Goal: Information Seeking & Learning: Learn about a topic

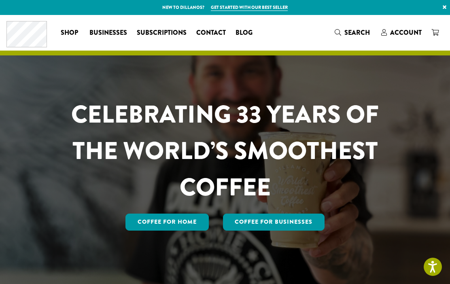
click at [217, 36] on span "Contact" at bounding box center [211, 33] width 30 height 10
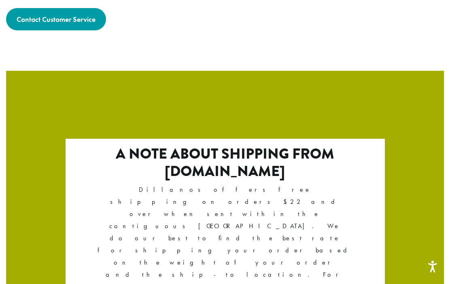
scroll to position [1375, 0]
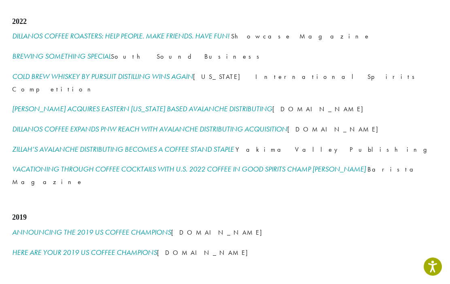
scroll to position [1084, 0]
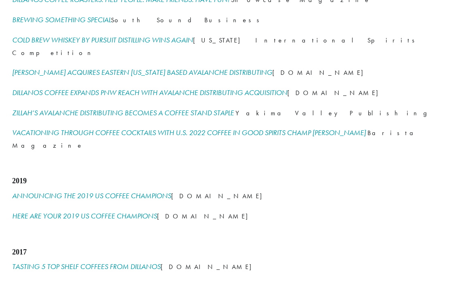
scroll to position [1120, 0]
click at [27, 262] on link "TASTING 5 TOP SHELF COFFEES FROM DILLANOS" at bounding box center [86, 266] width 149 height 9
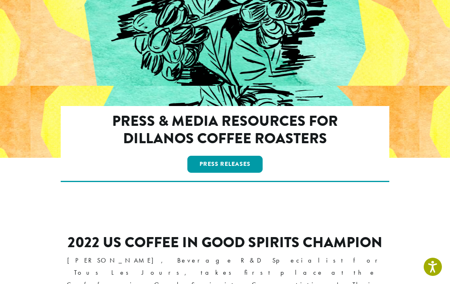
scroll to position [0, 0]
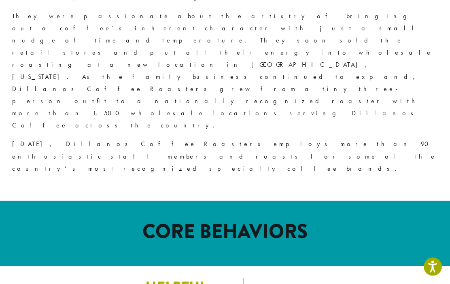
scroll to position [785, 0]
